Goal: Information Seeking & Learning: Learn about a topic

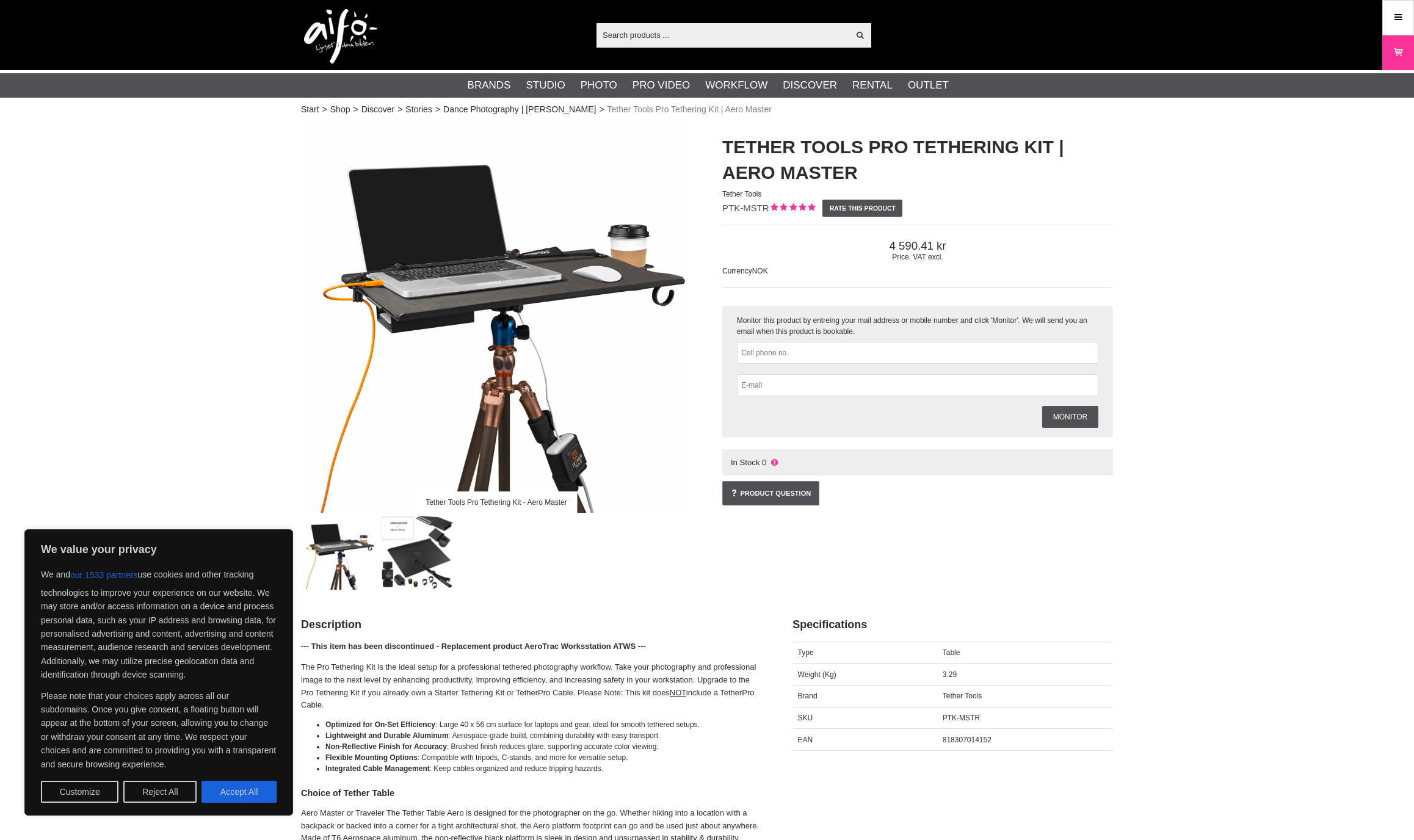
click at [580, 264] on img at bounding box center [497, 317] width 391 height 391
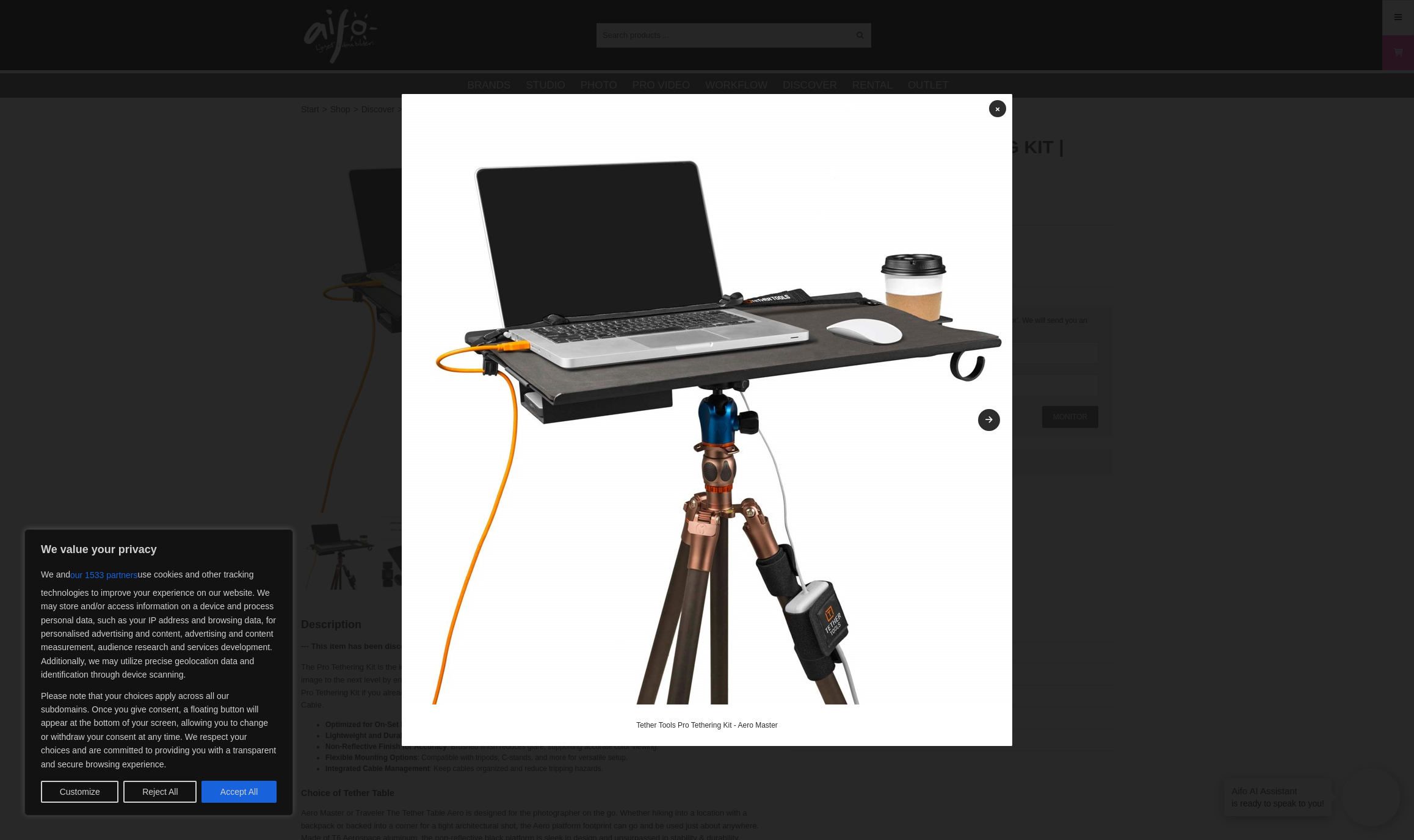
click at [1000, 117] on img at bounding box center [707, 399] width 611 height 610
click at [992, 105] on link at bounding box center [998, 109] width 17 height 17
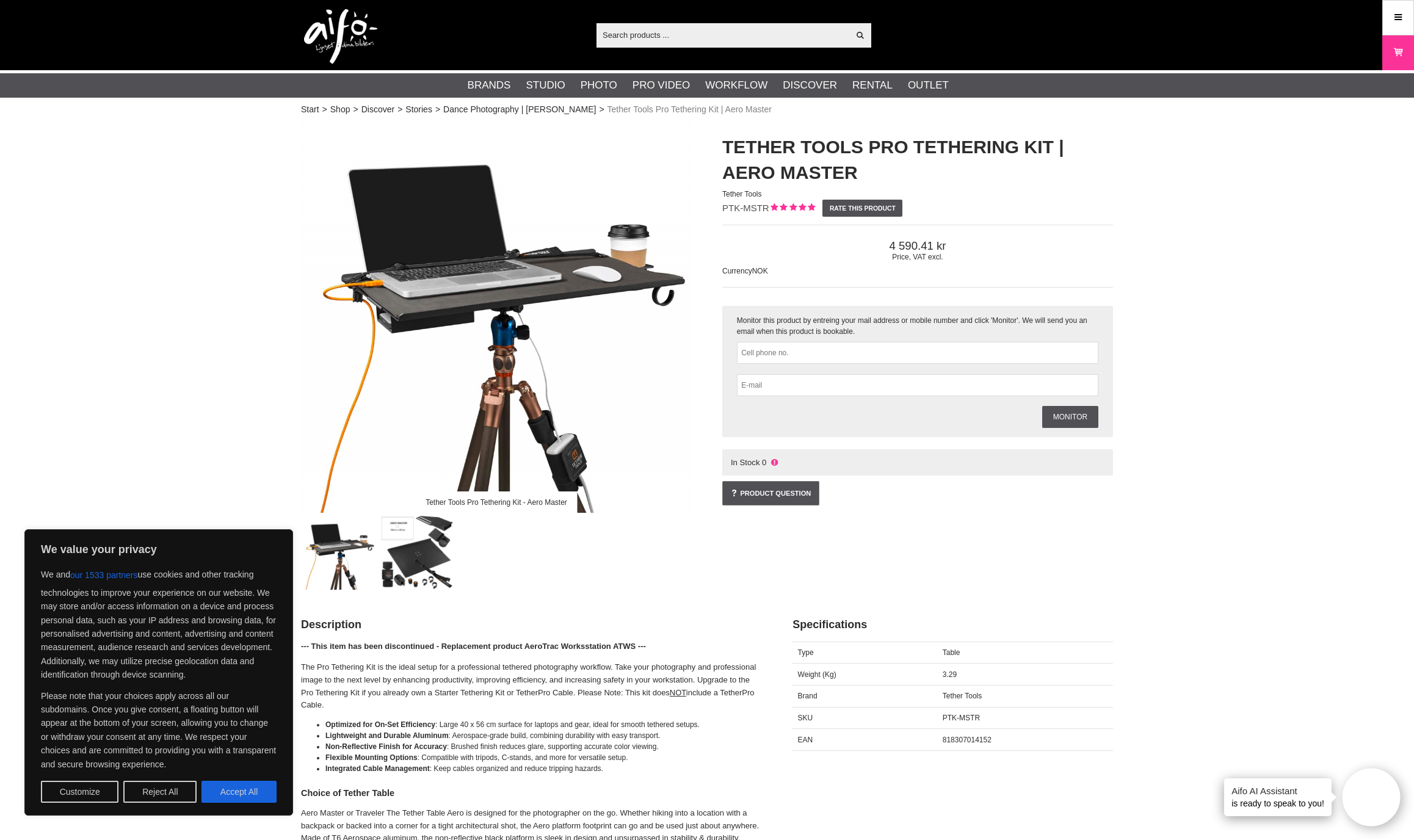
click at [414, 311] on img at bounding box center [497, 317] width 391 height 391
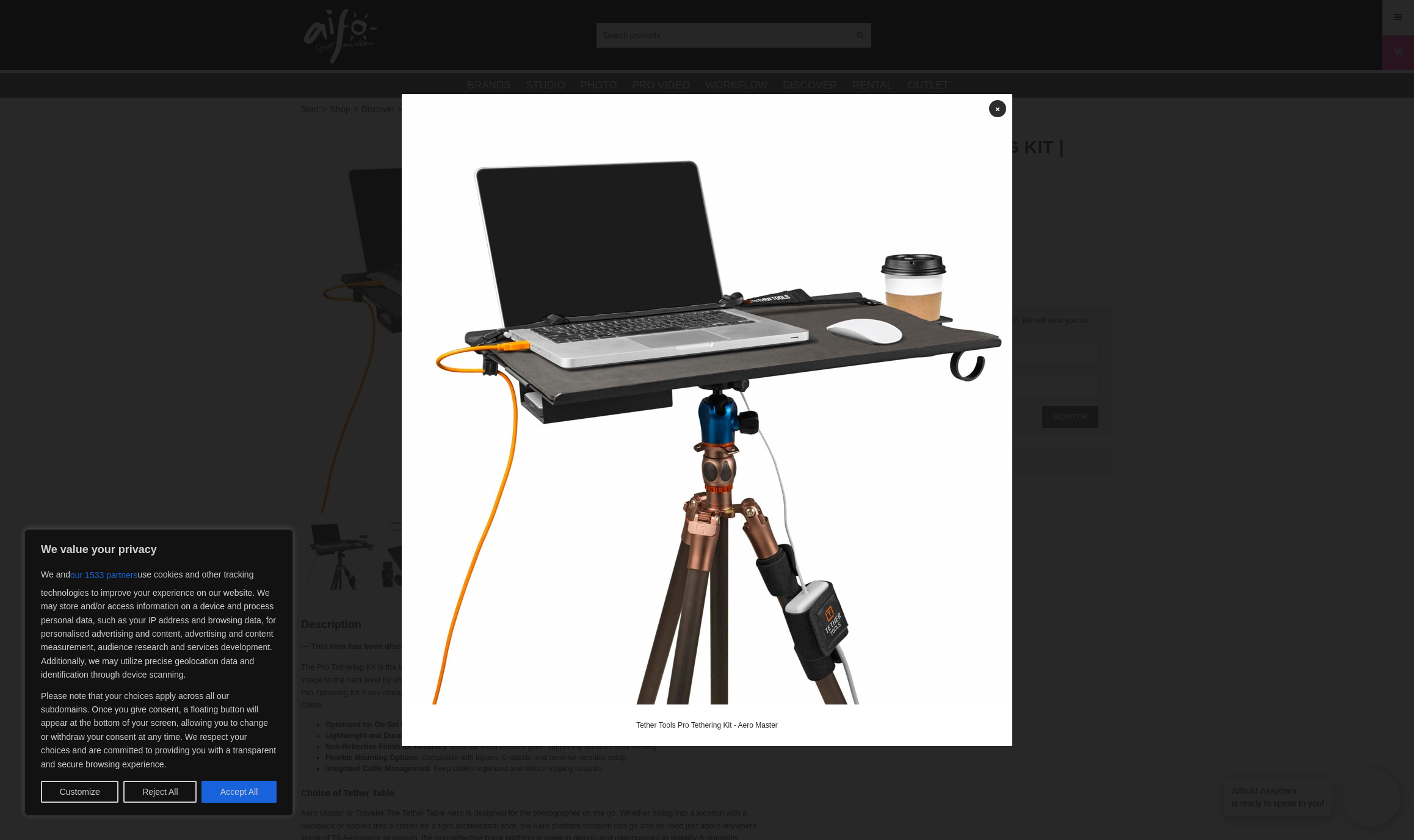
click at [981, 419] on link at bounding box center [989, 420] width 22 height 22
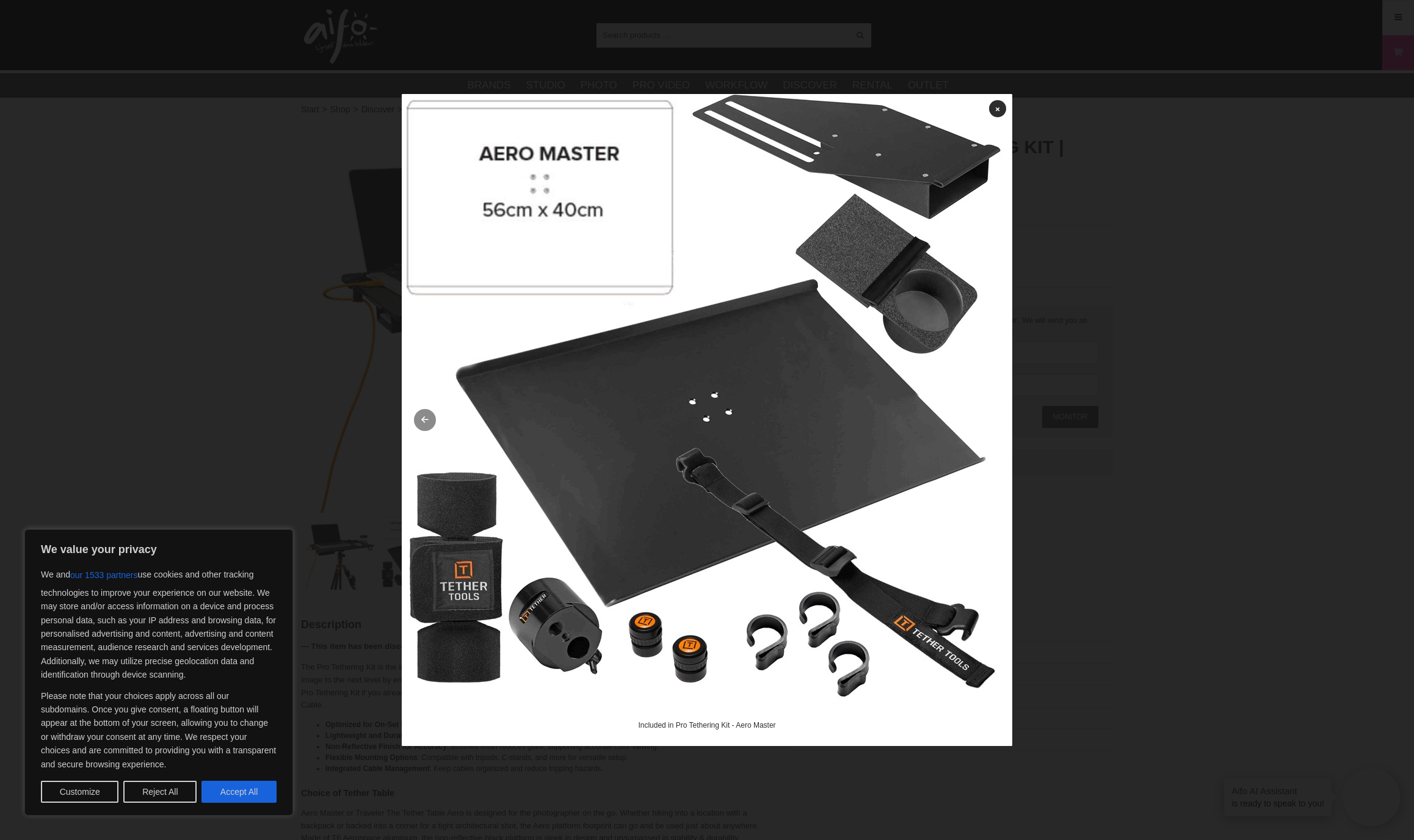
click at [421, 420] on link at bounding box center [425, 420] width 22 height 22
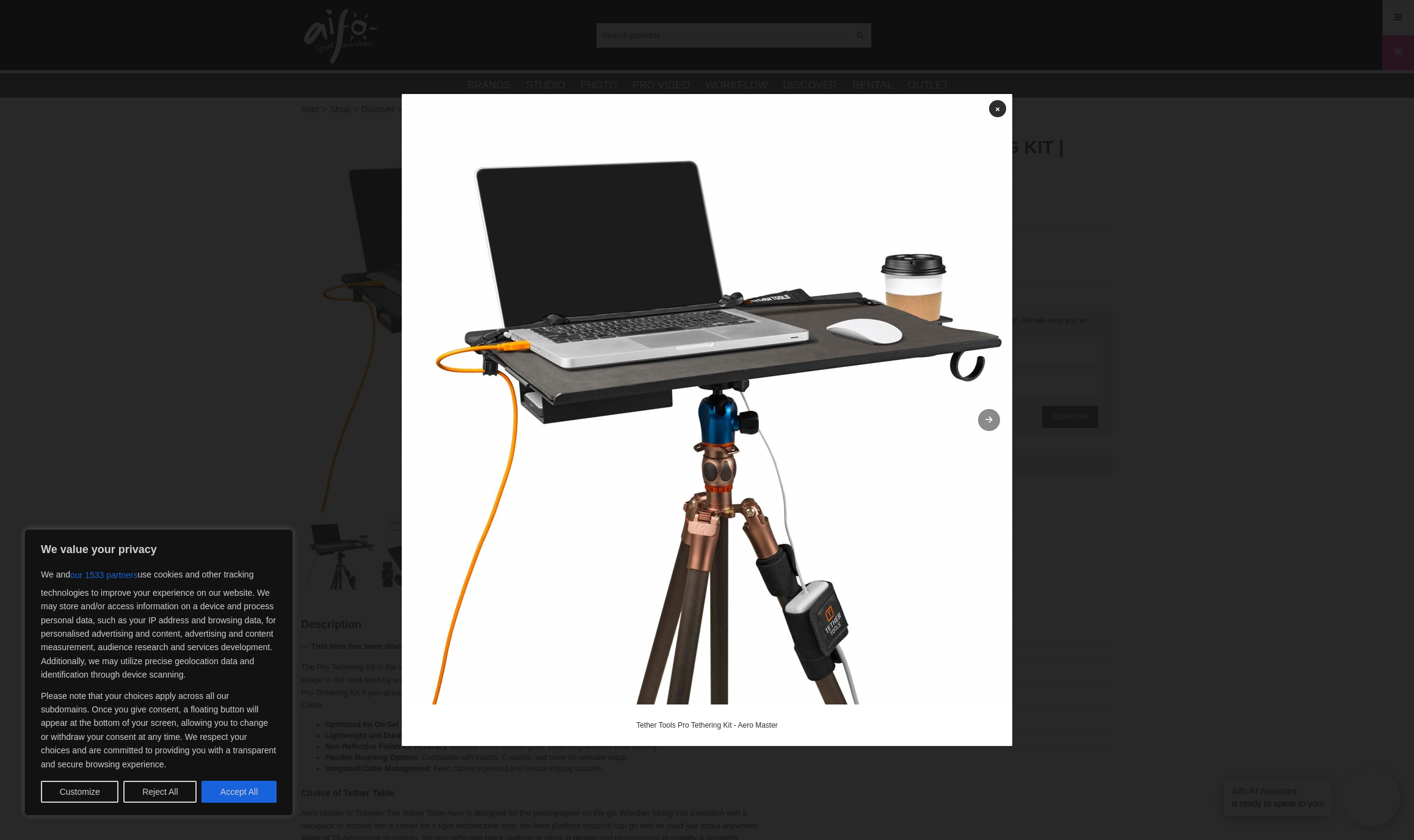
click at [990, 420] on icon at bounding box center [989, 420] width 10 height 8
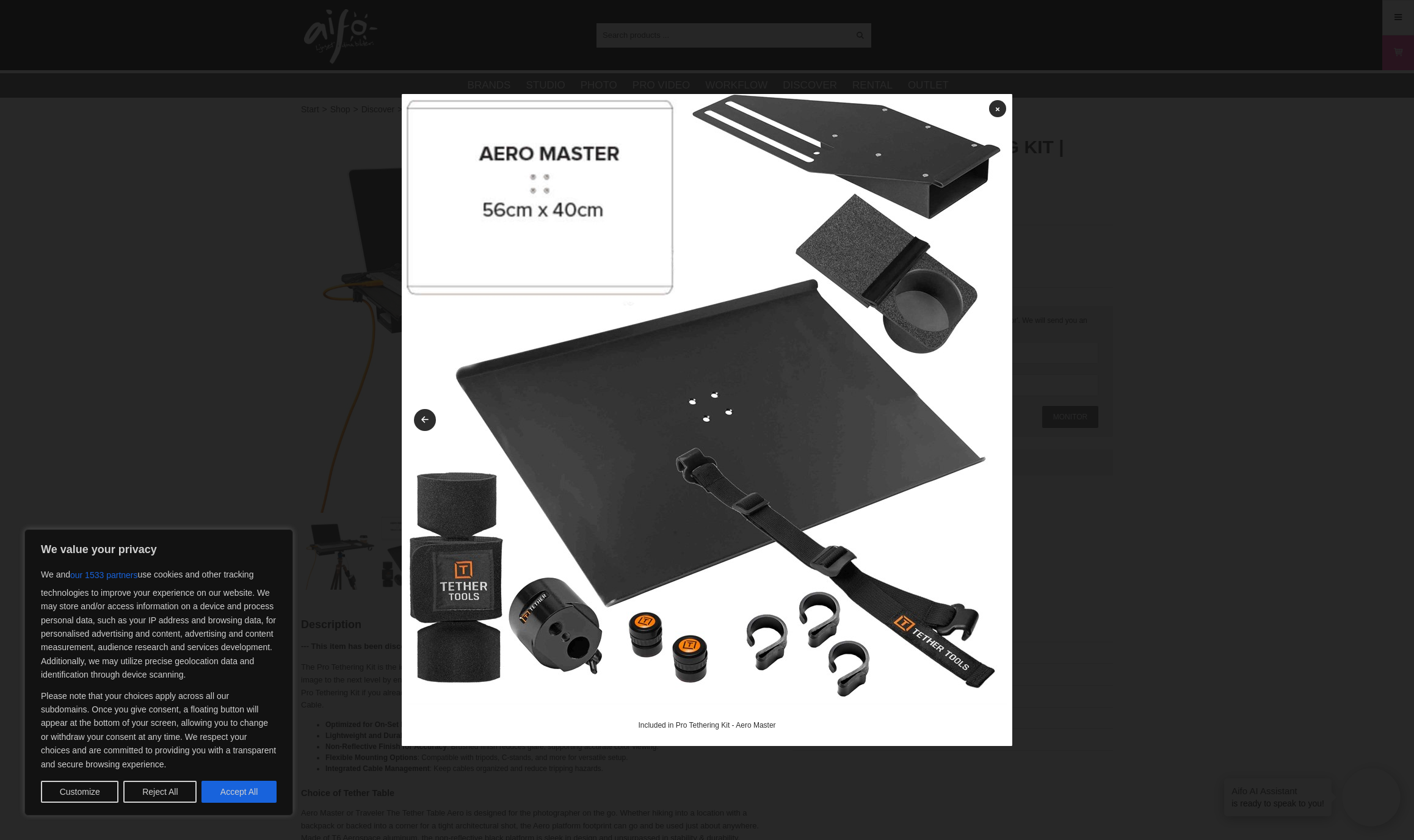
click at [978, 425] on img at bounding box center [707, 399] width 611 height 610
click at [1185, 401] on div at bounding box center [707, 420] width 1414 height 840
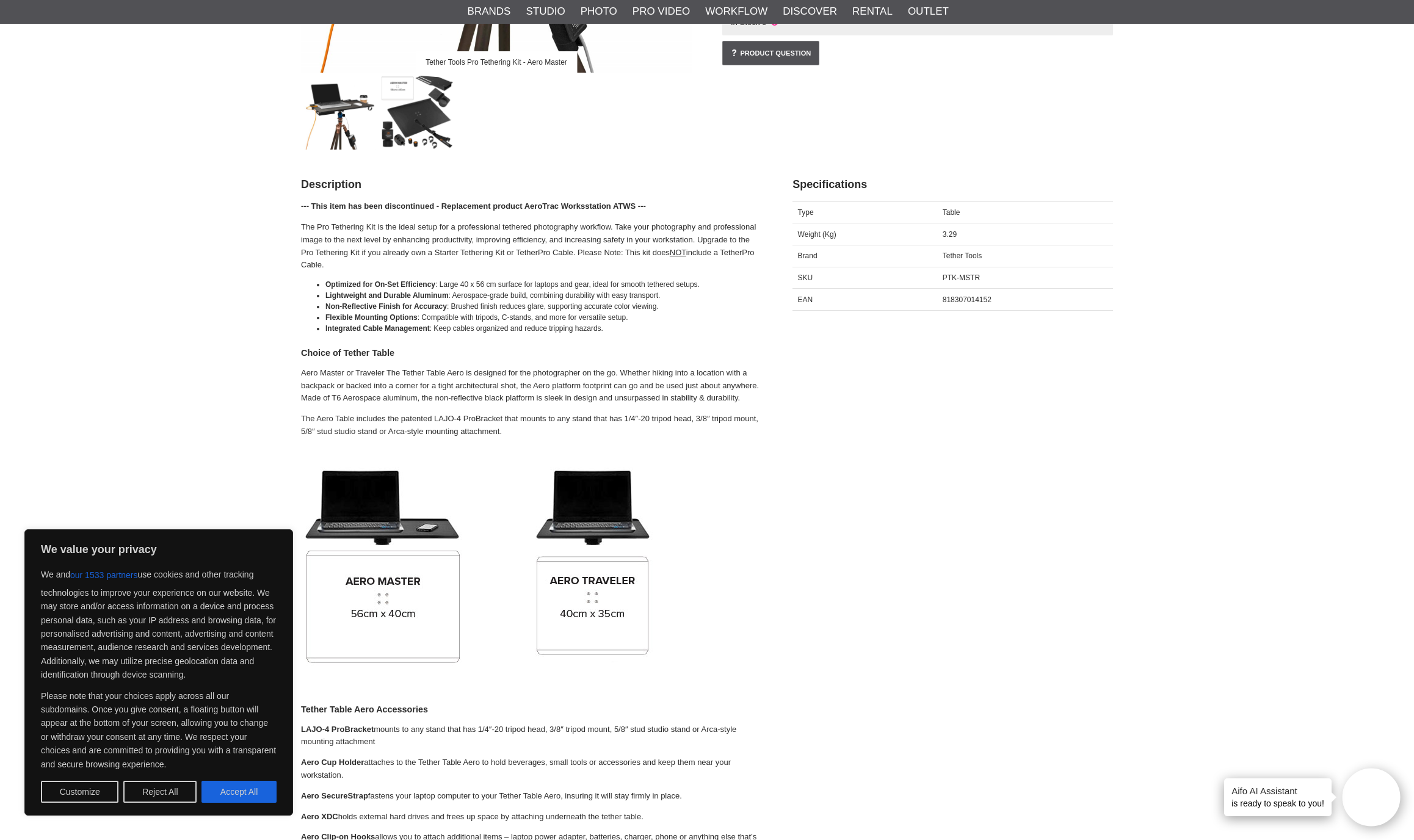
scroll to position [496, 0]
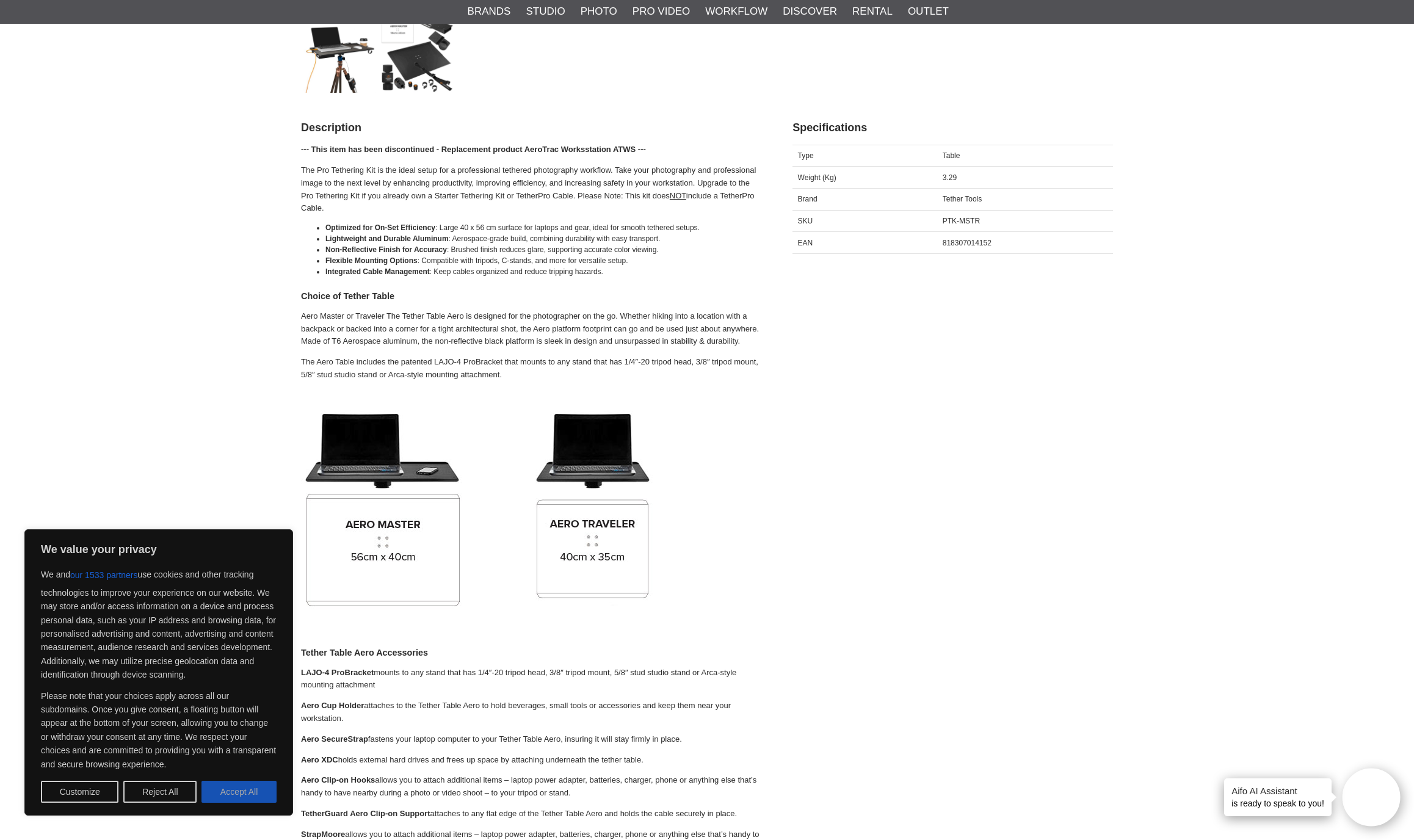
click at [244, 786] on button "Accept All" at bounding box center [239, 791] width 75 height 22
checkbox input "true"
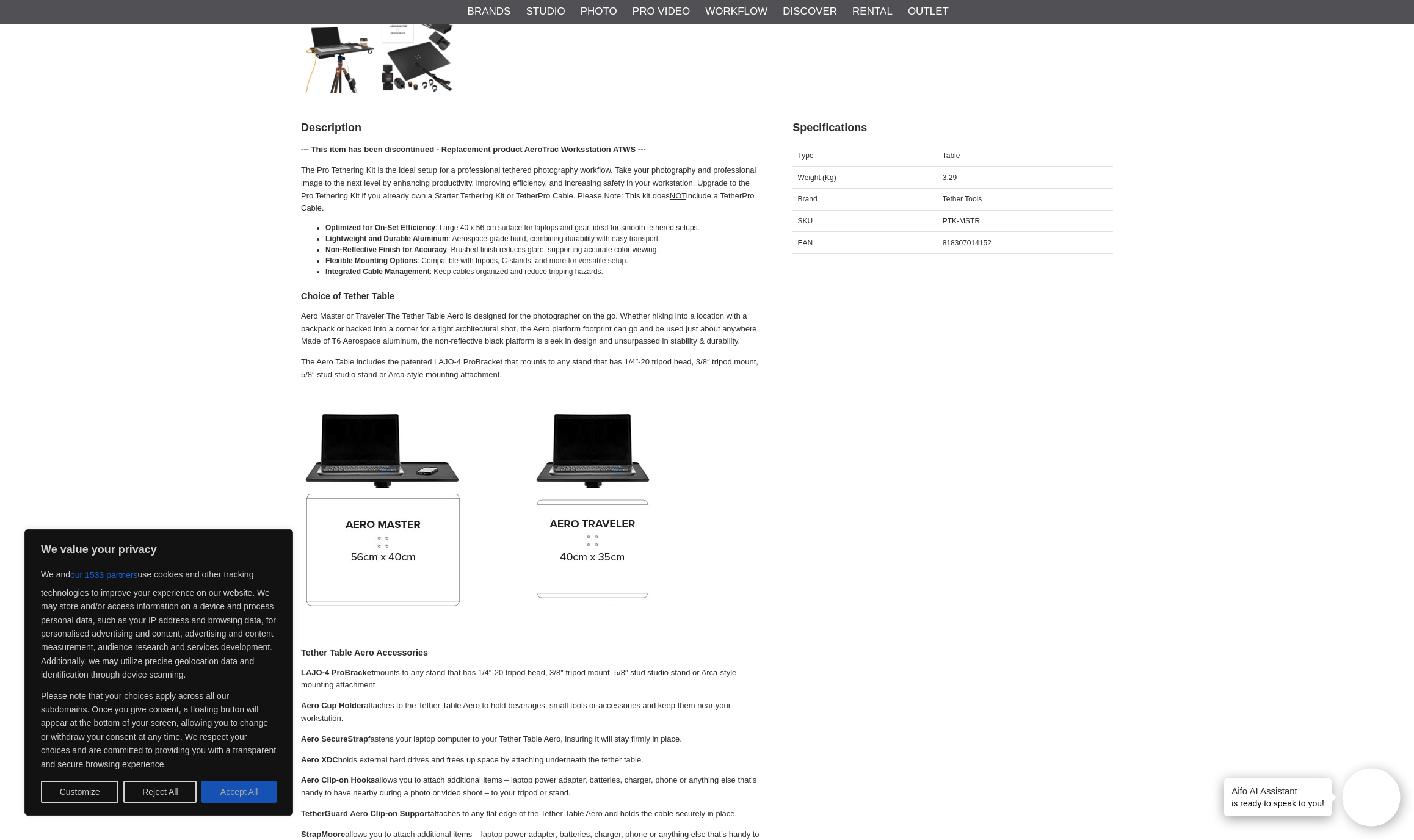
checkbox input "true"
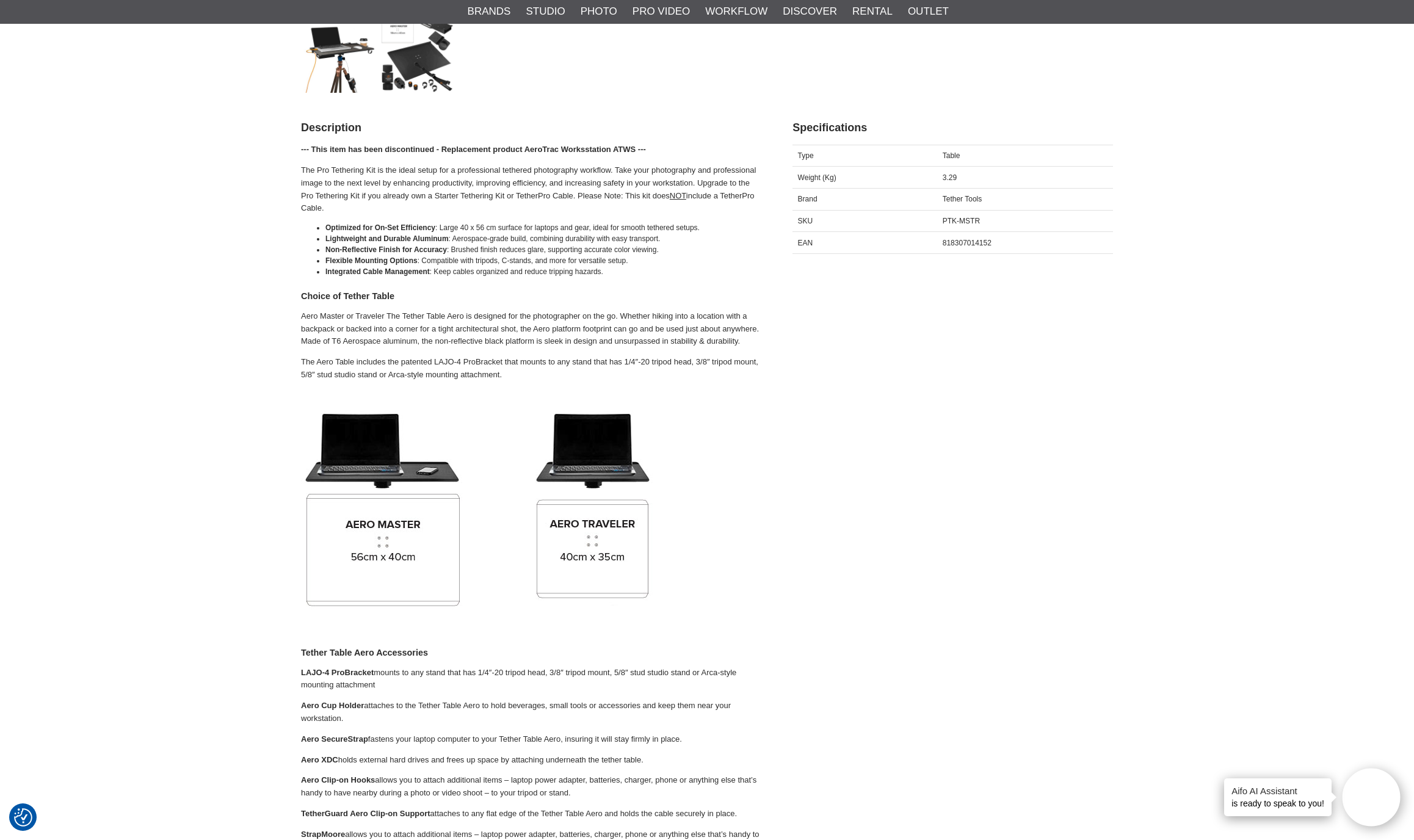
click at [996, 510] on div "Description Specifications Description --- This item has been discontinued - Re…" at bounding box center [707, 736] width 812 height 1257
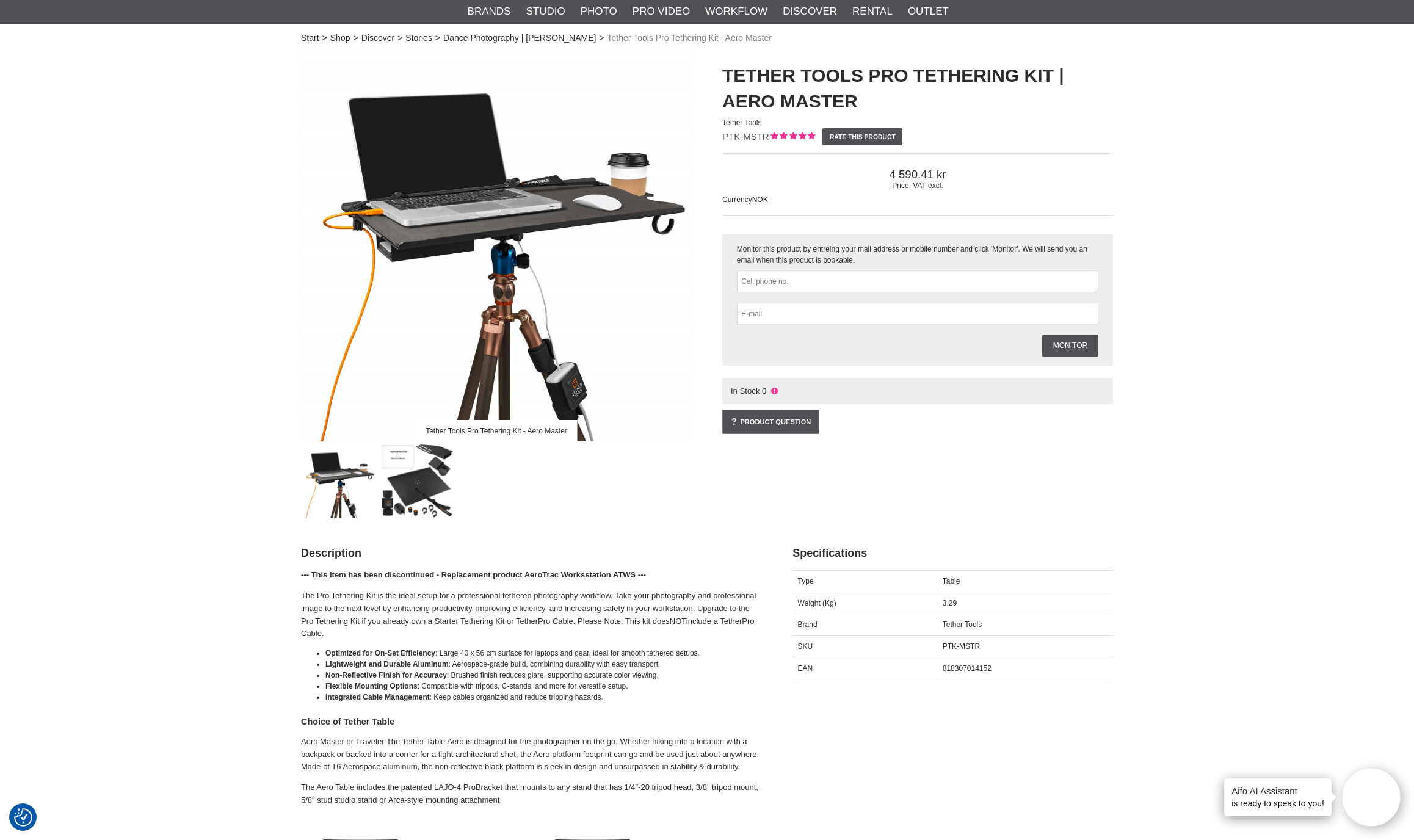
scroll to position [71, 0]
